Goal: Task Accomplishment & Management: Manage account settings

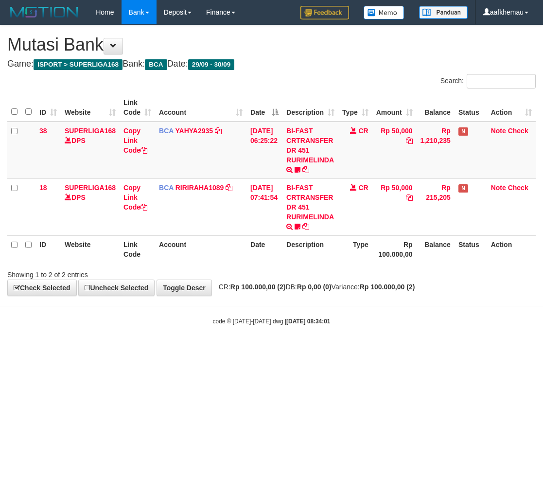
click at [385, 350] on html "Toggle navigation Home Bank Account List Load By Website Group [ISPORT] SUPERLI…" at bounding box center [271, 175] width 543 height 350
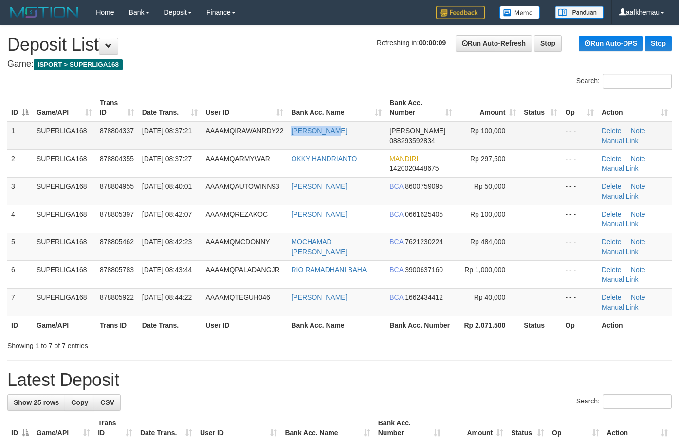
drag, startPoint x: 334, startPoint y: 134, endPoint x: 289, endPoint y: 132, distance: 44.3
click at [289, 132] on td "RUDY IRAWAN" at bounding box center [336, 136] width 98 height 28
drag, startPoint x: 288, startPoint y: 64, endPoint x: 283, endPoint y: 64, distance: 5.4
click at [283, 64] on h4 "Game: ISPORT > SUPERLIGA168" at bounding box center [339, 64] width 664 height 10
drag, startPoint x: 329, startPoint y: 58, endPoint x: 324, endPoint y: 59, distance: 5.0
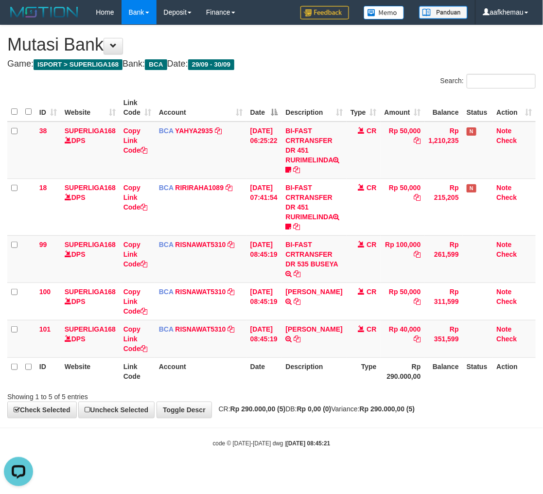
drag, startPoint x: 436, startPoint y: 358, endPoint x: 437, endPoint y: 364, distance: 5.9
click at [436, 358] on th "Balance" at bounding box center [444, 372] width 38 height 28
click at [380, 394] on div "Showing 1 to 5 of 5 entries" at bounding box center [271, 395] width 543 height 14
click at [381, 394] on div "Showing 1 to 5 of 5 entries" at bounding box center [271, 395] width 543 height 14
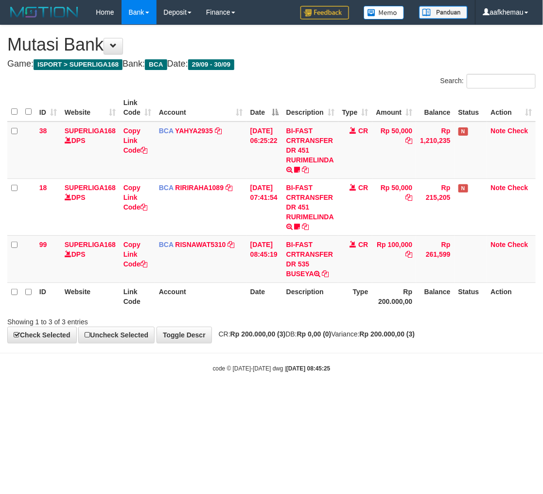
click at [388, 375] on body "Toggle navigation Home Bank Account List Load By Website Group [ISPORT] SUPERLI…" at bounding box center [271, 198] width 543 height 397
click at [181, 242] on link "RISNAWAT5310" at bounding box center [201, 245] width 51 height 8
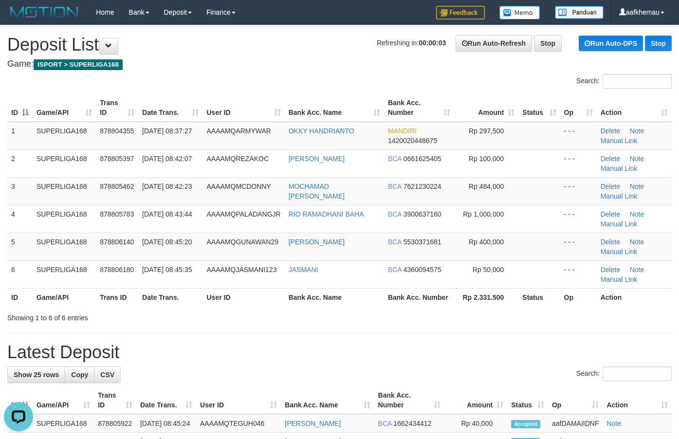
click at [287, 59] on h4 "Game: ISPORT > SUPERLIGA168" at bounding box center [339, 64] width 664 height 10
copy tr "OKKY HANDRIANTO"
drag, startPoint x: 324, startPoint y: 140, endPoint x: 271, endPoint y: 138, distance: 52.6
click at [271, 138] on tr "1 SUPERLIGA168 878804355 30/09/2025 08:37:27 AAAAMQARMYWAR OKKY HANDRIANTO MAND…" at bounding box center [339, 136] width 664 height 28
click at [273, 60] on h4 "Game: ISPORT > SUPERLIGA168" at bounding box center [339, 64] width 664 height 10
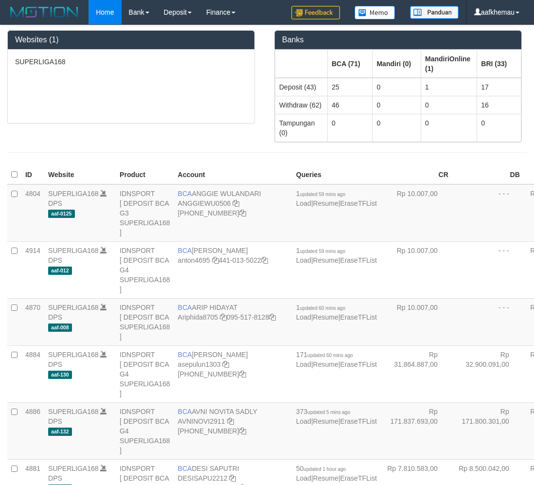
scroll to position [1732, 0]
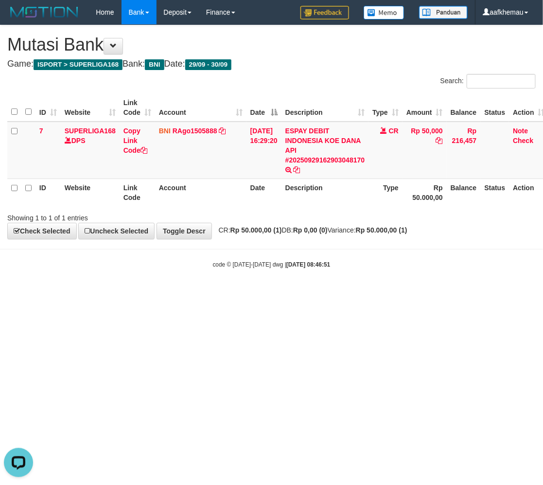
click at [361, 293] on html "Toggle navigation Home Bank Account List Load By Website Group [ISPORT] SUPERLI…" at bounding box center [271, 146] width 543 height 293
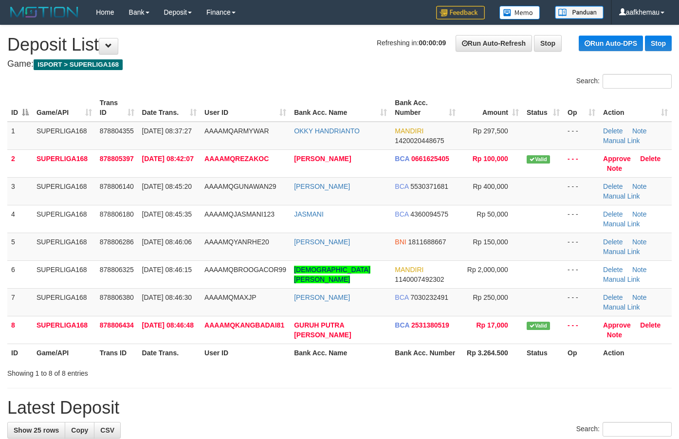
click at [298, 16] on div "Home Bank Account List Load By Website Group [ISPORT] SUPERLIGA168 By Load Grou…" at bounding box center [339, 12] width 664 height 25
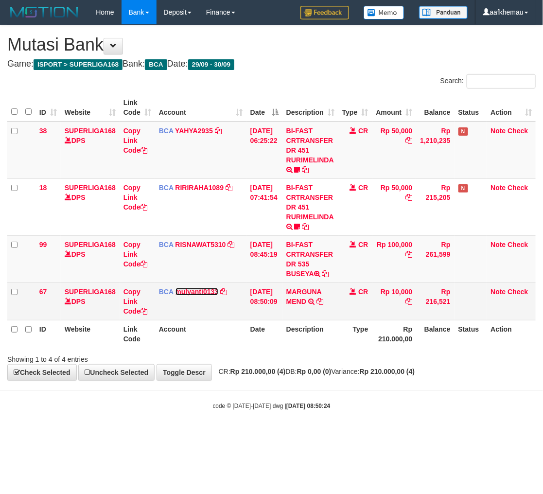
click at [208, 294] on link "mulyanti0133" at bounding box center [197, 292] width 43 height 8
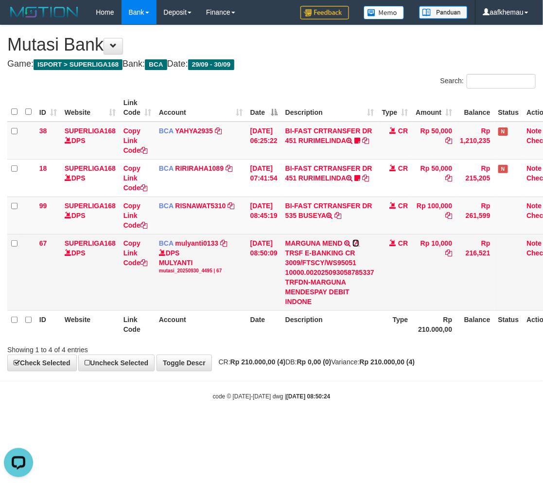
drag, startPoint x: 360, startPoint y: 247, endPoint x: 362, endPoint y: 241, distance: 6.3
click at [360, 246] on icon at bounding box center [356, 243] width 7 height 7
click at [360, 241] on icon at bounding box center [356, 243] width 7 height 7
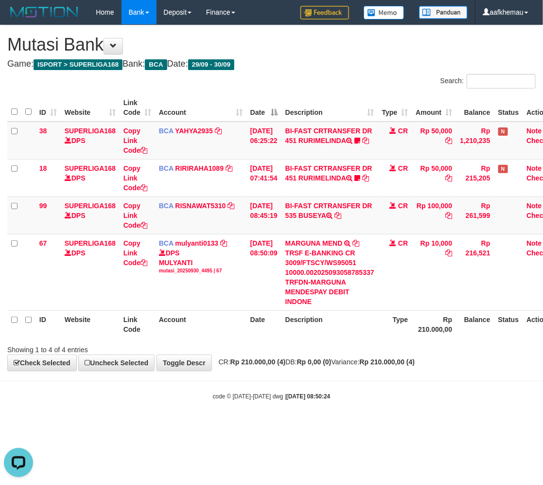
drag, startPoint x: 458, startPoint y: 409, endPoint x: 461, endPoint y: 386, distance: 23.1
click at [460, 395] on body "Toggle navigation Home Bank Account List Load By Website Group [ISPORT] SUPERLI…" at bounding box center [271, 212] width 543 height 425
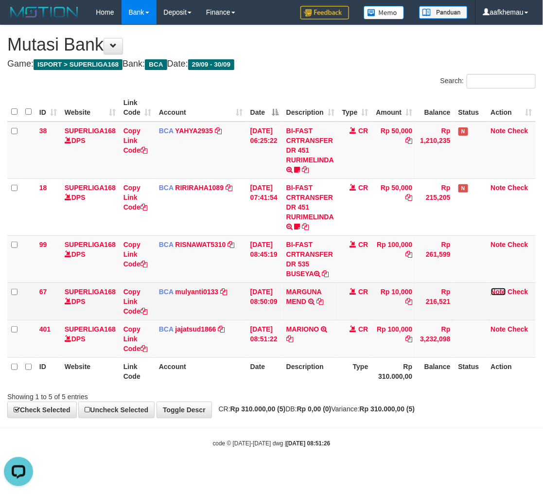
click at [499, 290] on link "Note" at bounding box center [498, 292] width 15 height 8
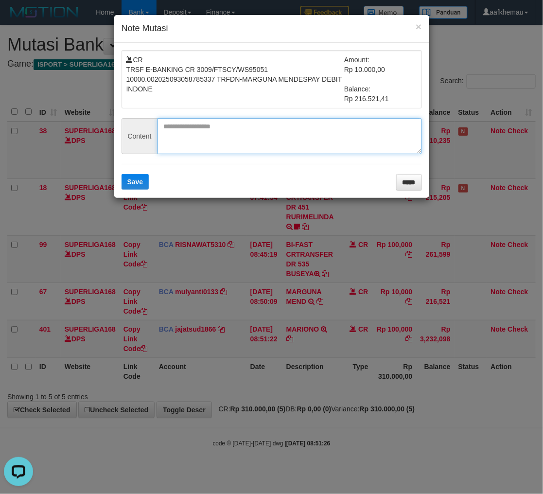
paste textarea "*******"
click at [267, 134] on textarea "*******" at bounding box center [290, 136] width 265 height 36
type textarea "**********"
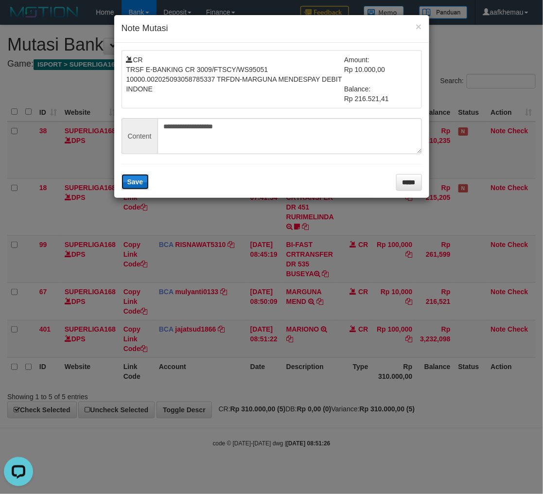
click at [135, 183] on span "Save" at bounding box center [135, 182] width 16 height 8
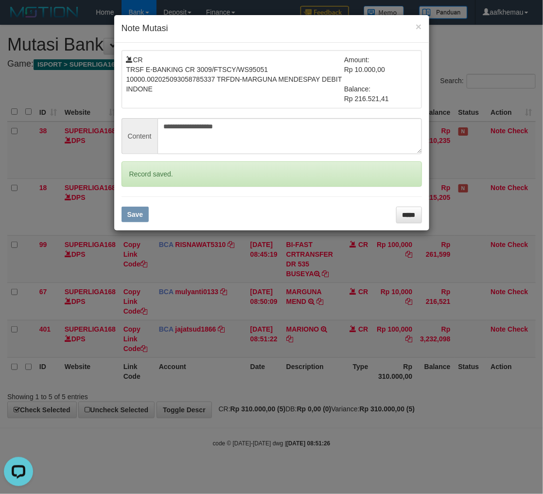
click at [395, 455] on div "**********" at bounding box center [271, 247] width 543 height 494
drag, startPoint x: 393, startPoint y: 448, endPoint x: 395, endPoint y: 443, distance: 5.5
click at [393, 446] on div "**********" at bounding box center [271, 247] width 543 height 494
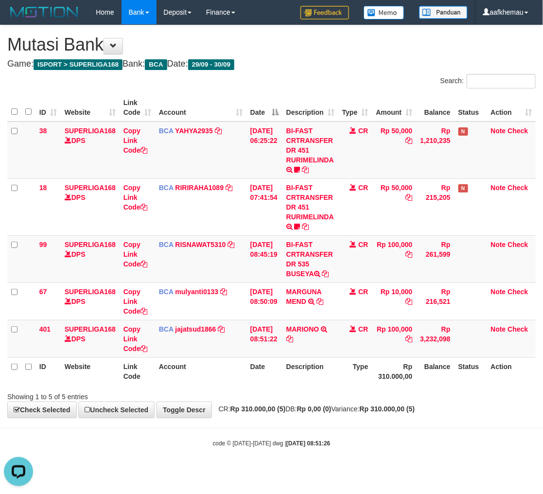
click at [409, 419] on body "Toggle navigation Home Bank Account List Load By Website Group [ISPORT] SUPERLI…" at bounding box center [271, 236] width 543 height 472
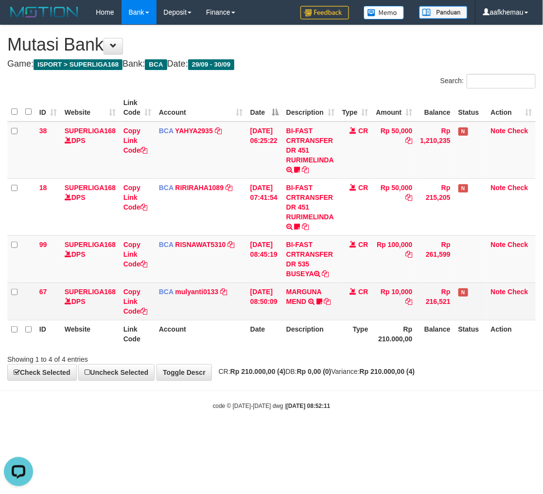
click at [183, 292] on link "mulyanti0133" at bounding box center [197, 292] width 43 height 8
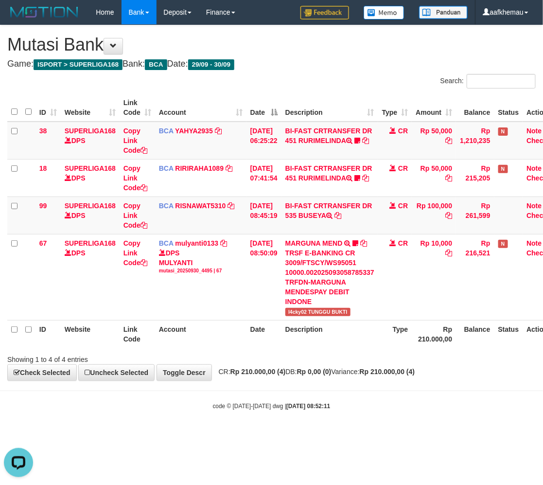
drag, startPoint x: 348, startPoint y: 396, endPoint x: 541, endPoint y: 344, distance: 200.0
click at [349, 395] on body "Toggle navigation Home Bank Account List Load By Website Group [ISPORT] SUPERLI…" at bounding box center [271, 217] width 543 height 435
